Goal: Transaction & Acquisition: Download file/media

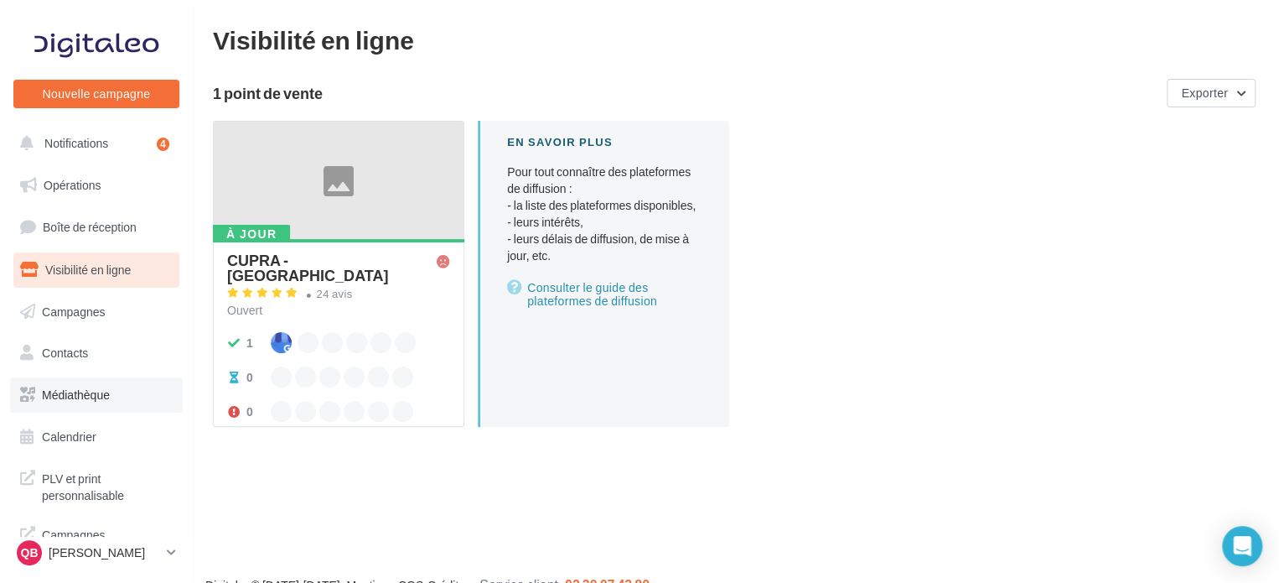
click at [111, 387] on link "Médiathèque" at bounding box center [96, 394] width 173 height 35
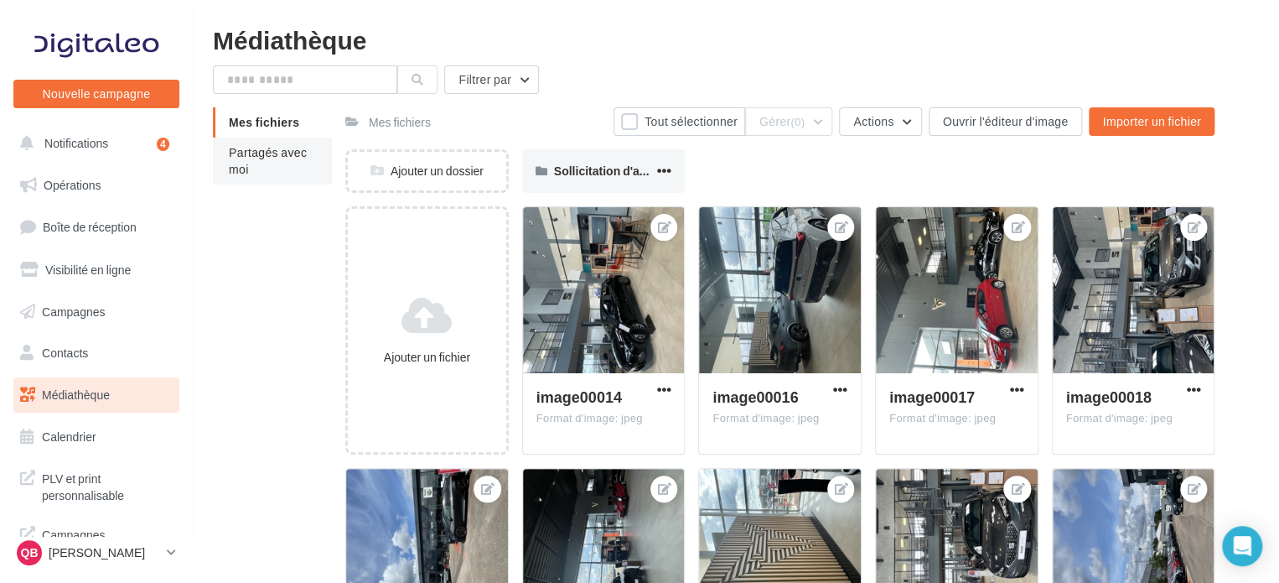
click at [291, 174] on li "Partagés avec moi" at bounding box center [272, 160] width 119 height 47
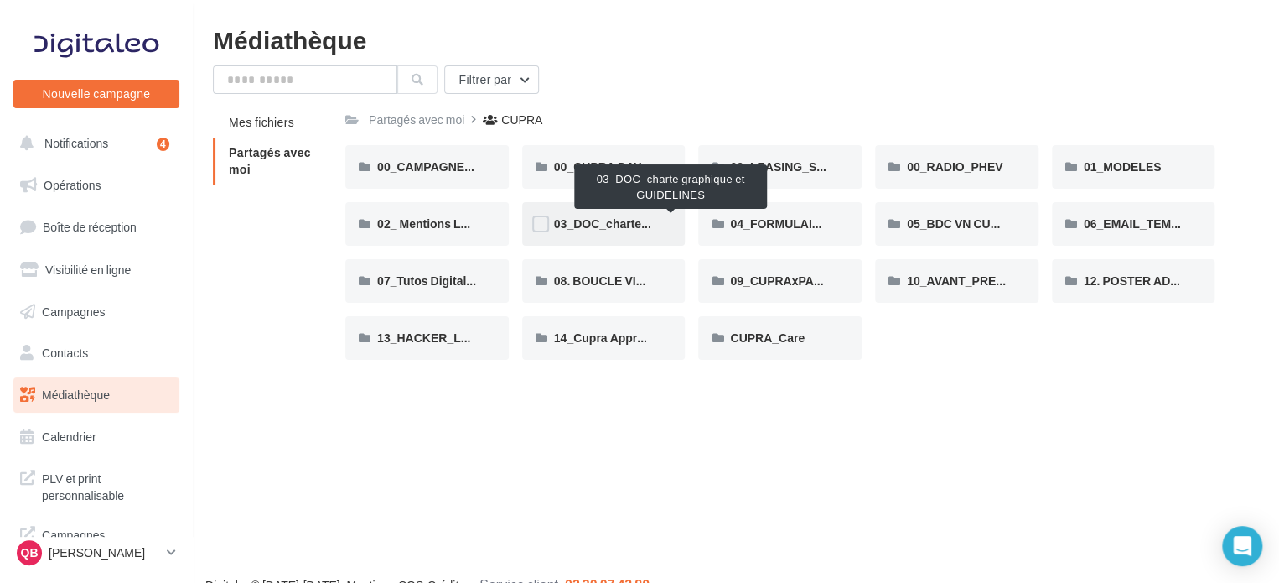
click at [611, 220] on span "03_DOC_charte graphique et GUIDELINES" at bounding box center [671, 223] width 234 height 14
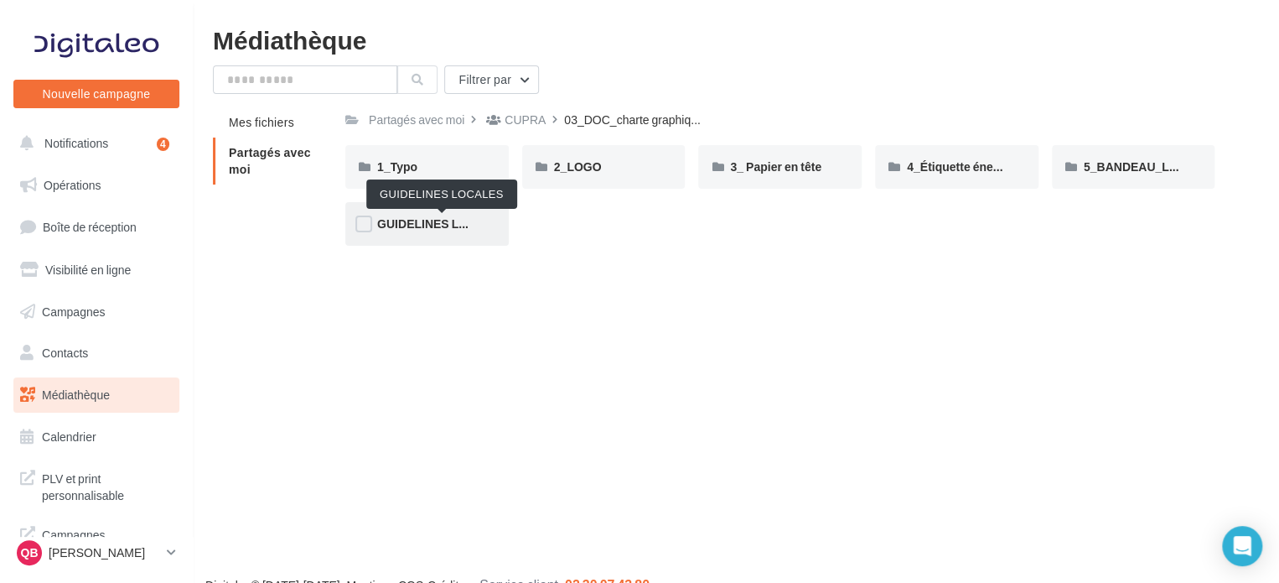
click at [430, 227] on span "GUIDELINES LOCALES" at bounding box center [442, 223] width 130 height 14
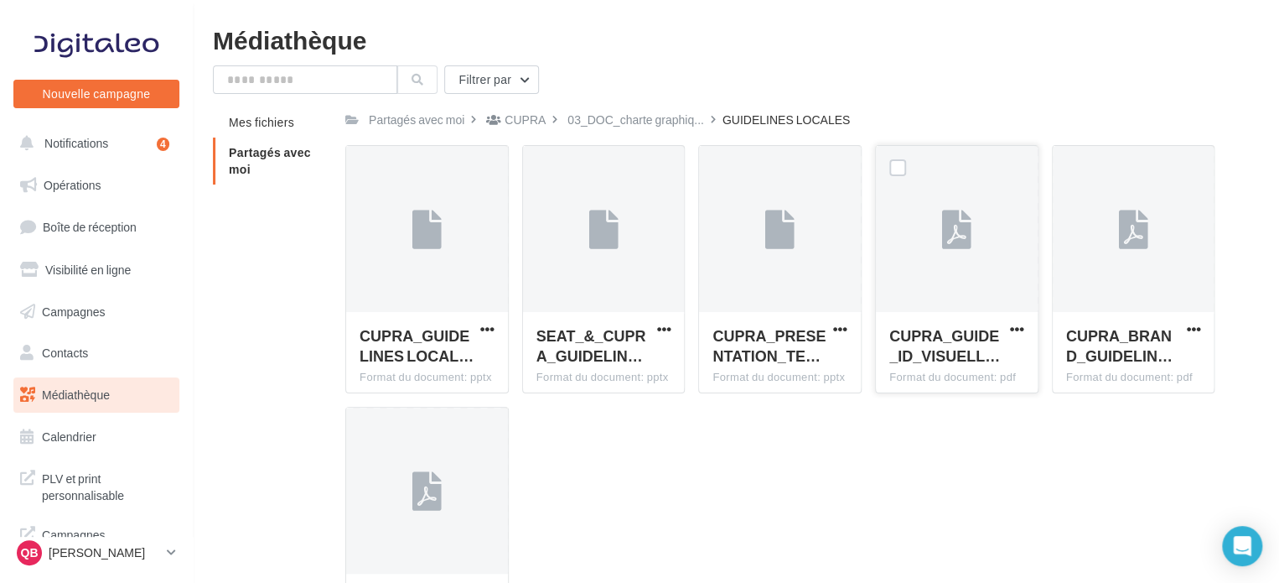
click at [1024, 322] on button "button" at bounding box center [1017, 330] width 21 height 17
click at [993, 355] on button "Télécharger" at bounding box center [944, 362] width 168 height 44
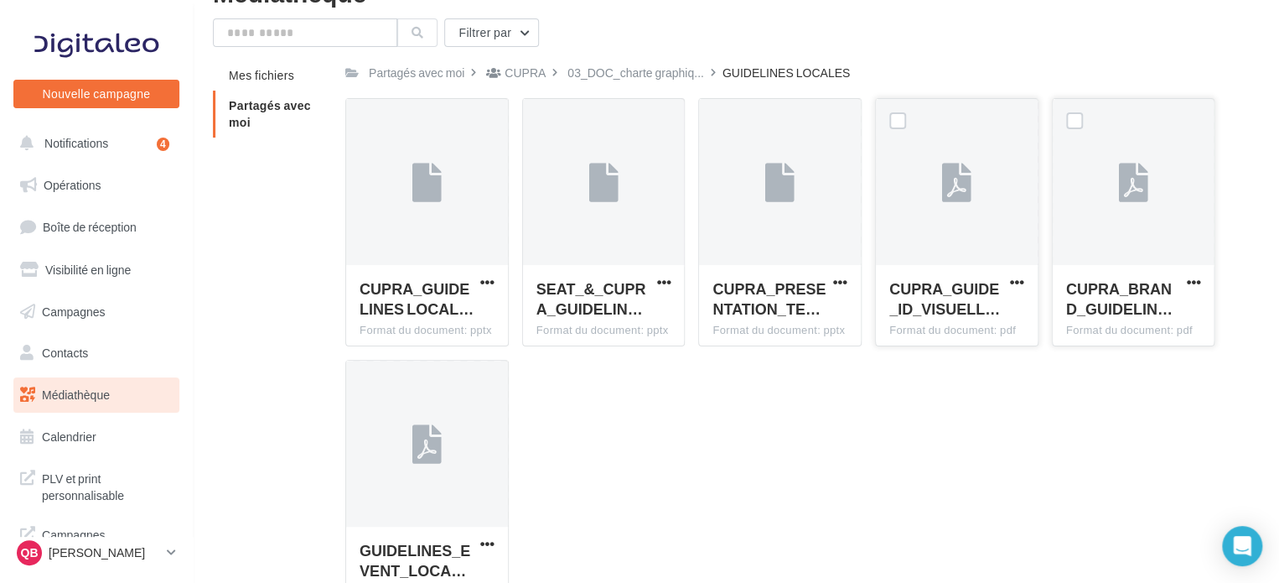
scroll to position [157, 0]
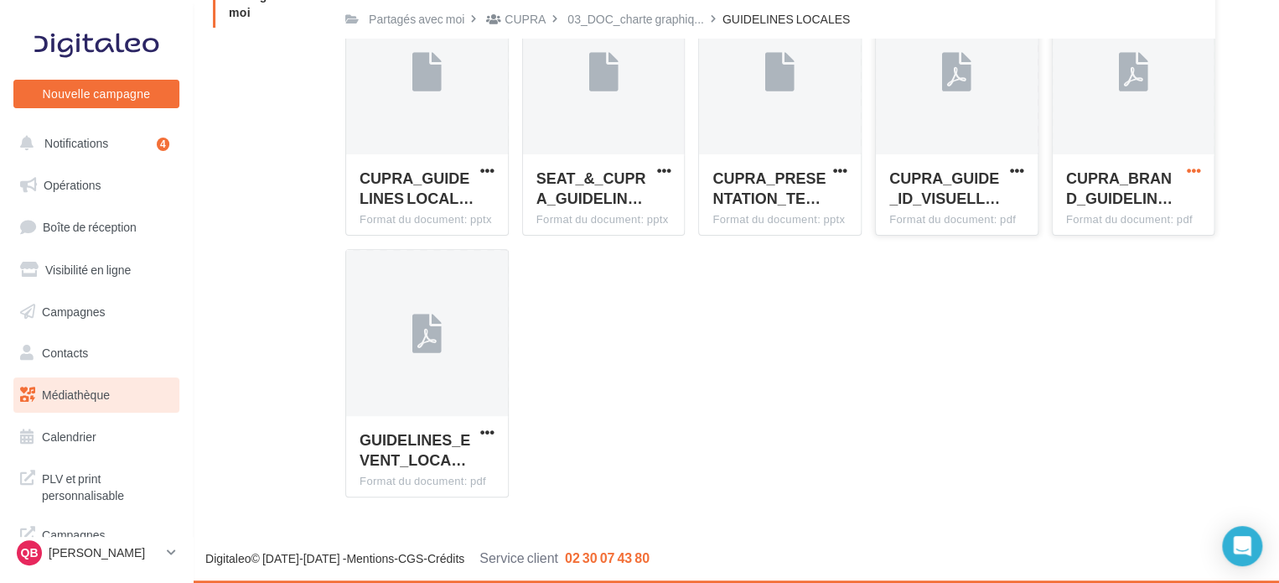
click at [1190, 168] on span "button" at bounding box center [1193, 170] width 14 height 14
click at [1144, 201] on button "Télécharger" at bounding box center [1120, 205] width 168 height 44
